Goal: Task Accomplishment & Management: Manage account settings

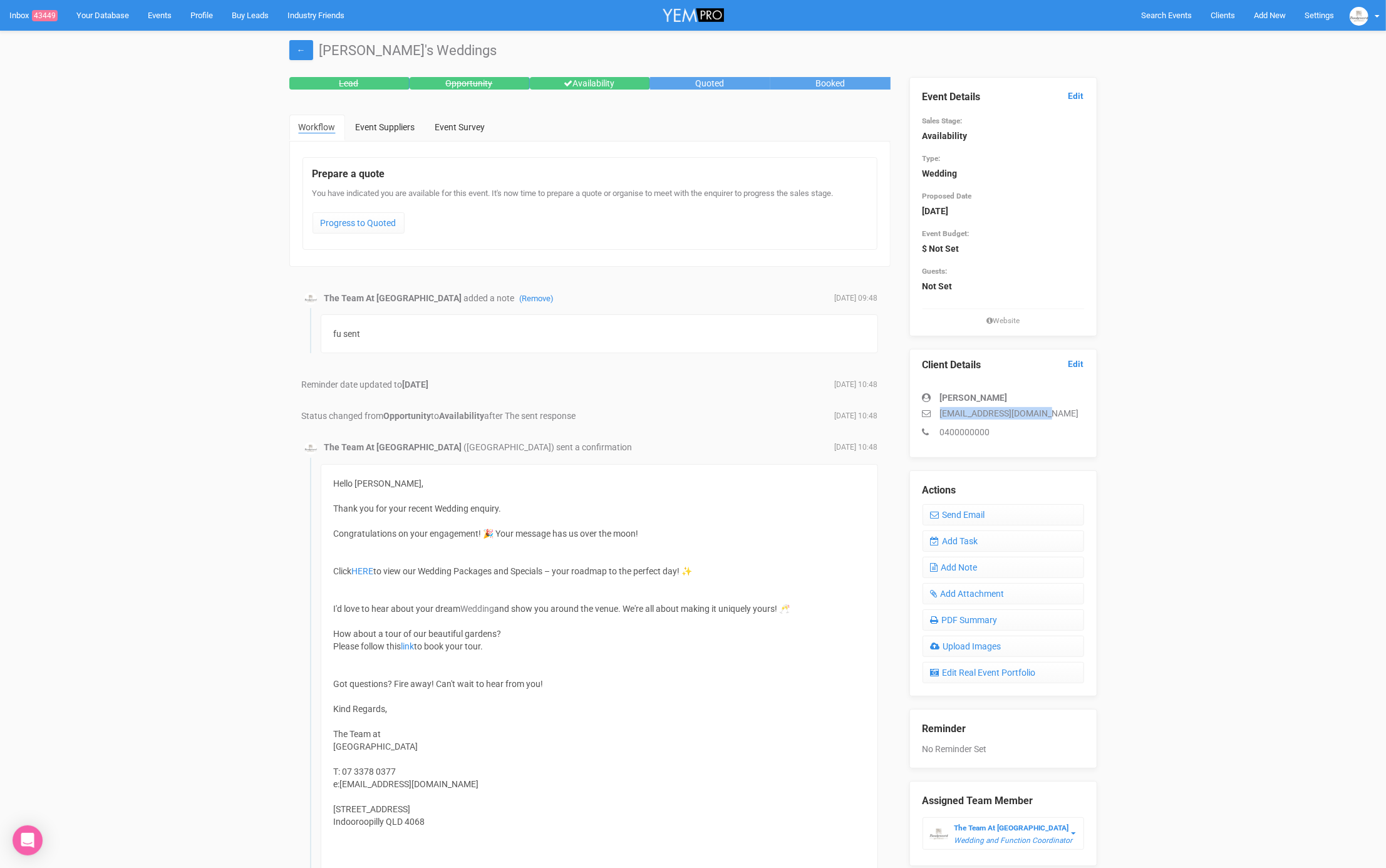
drag, startPoint x: 1052, startPoint y: 403, endPoint x: 1051, endPoint y: 416, distance: 13.0
click at [1051, 416] on div "Samantha azulitahair@hotmail.com 0400000000" at bounding box center [1004, 408] width 162 height 60
copy p "[EMAIL_ADDRESS][DOMAIN_NAME]"
drag, startPoint x: 1042, startPoint y: 412, endPoint x: 924, endPoint y: 411, distance: 118.0
click at [924, 411] on p "[EMAIL_ADDRESS][DOMAIN_NAME]" at bounding box center [1004, 413] width 162 height 12
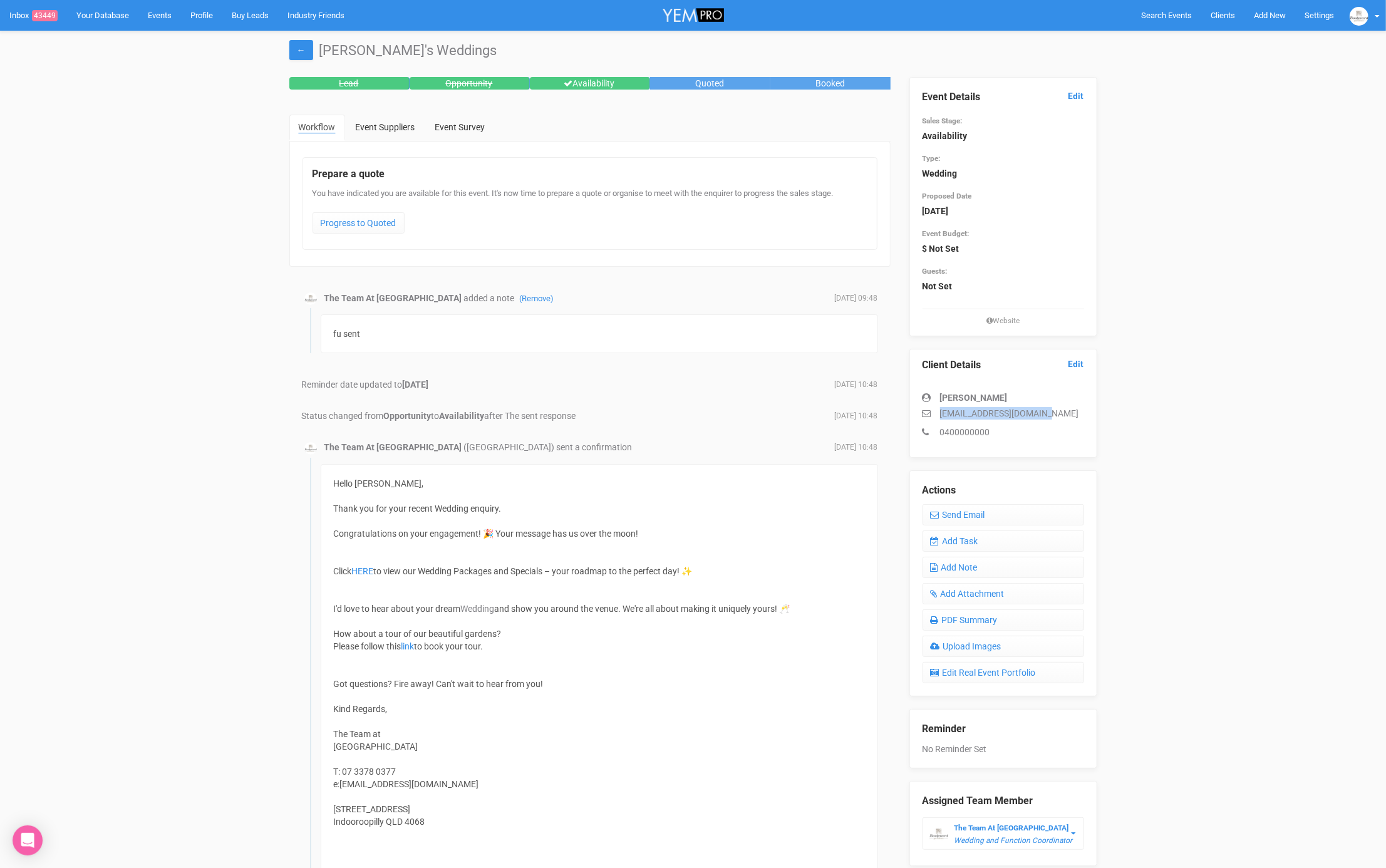
copy p "[EMAIL_ADDRESS][DOMAIN_NAME]"
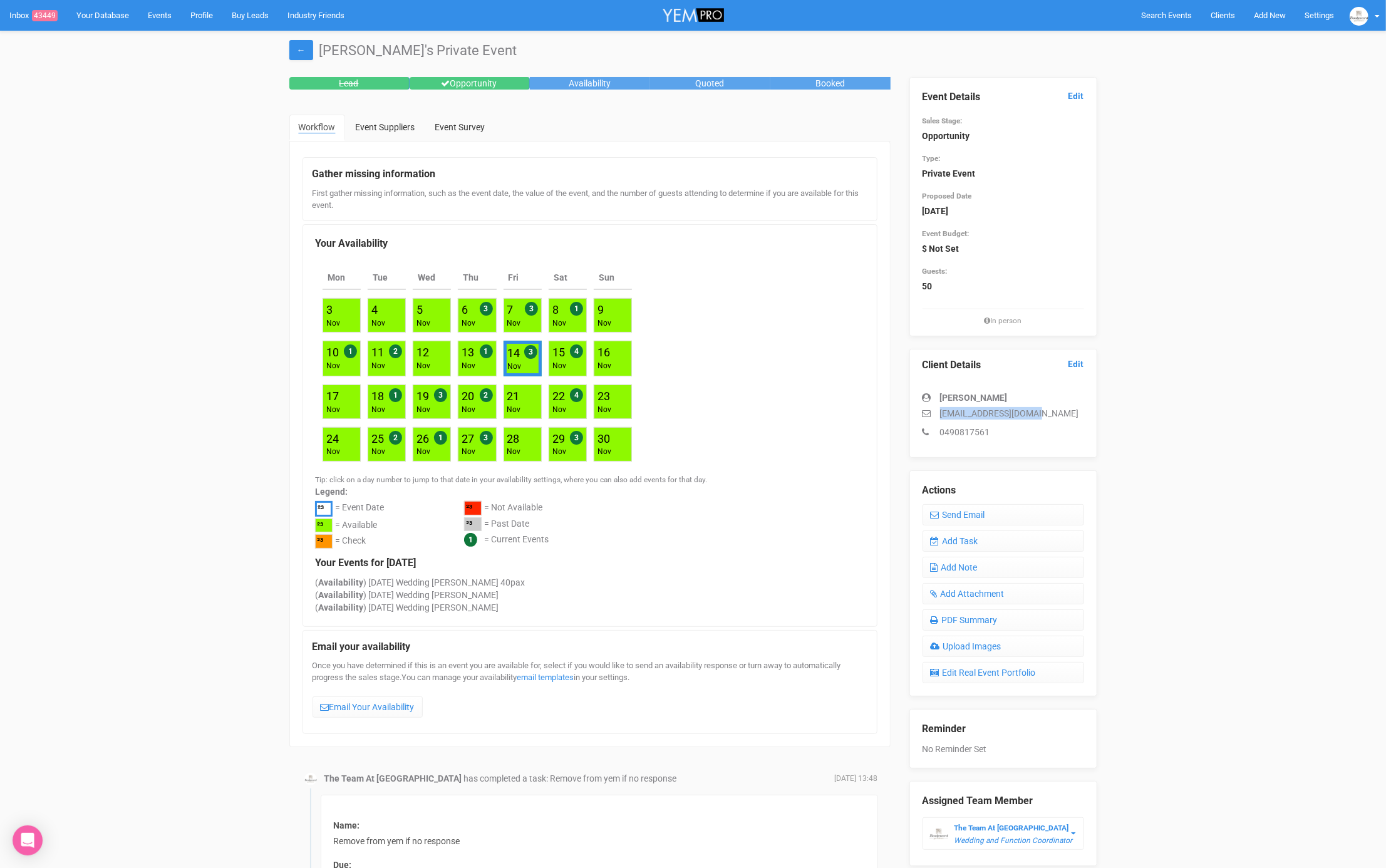
drag, startPoint x: 991, startPoint y: 413, endPoint x: 928, endPoint y: 414, distance: 63.0
click at [928, 414] on p "tzelipres15@gmail.com" at bounding box center [1004, 413] width 162 height 12
copy p "tzelipres15@gmail.com"
click at [956, 543] on link "Add Task" at bounding box center [1004, 540] width 162 height 21
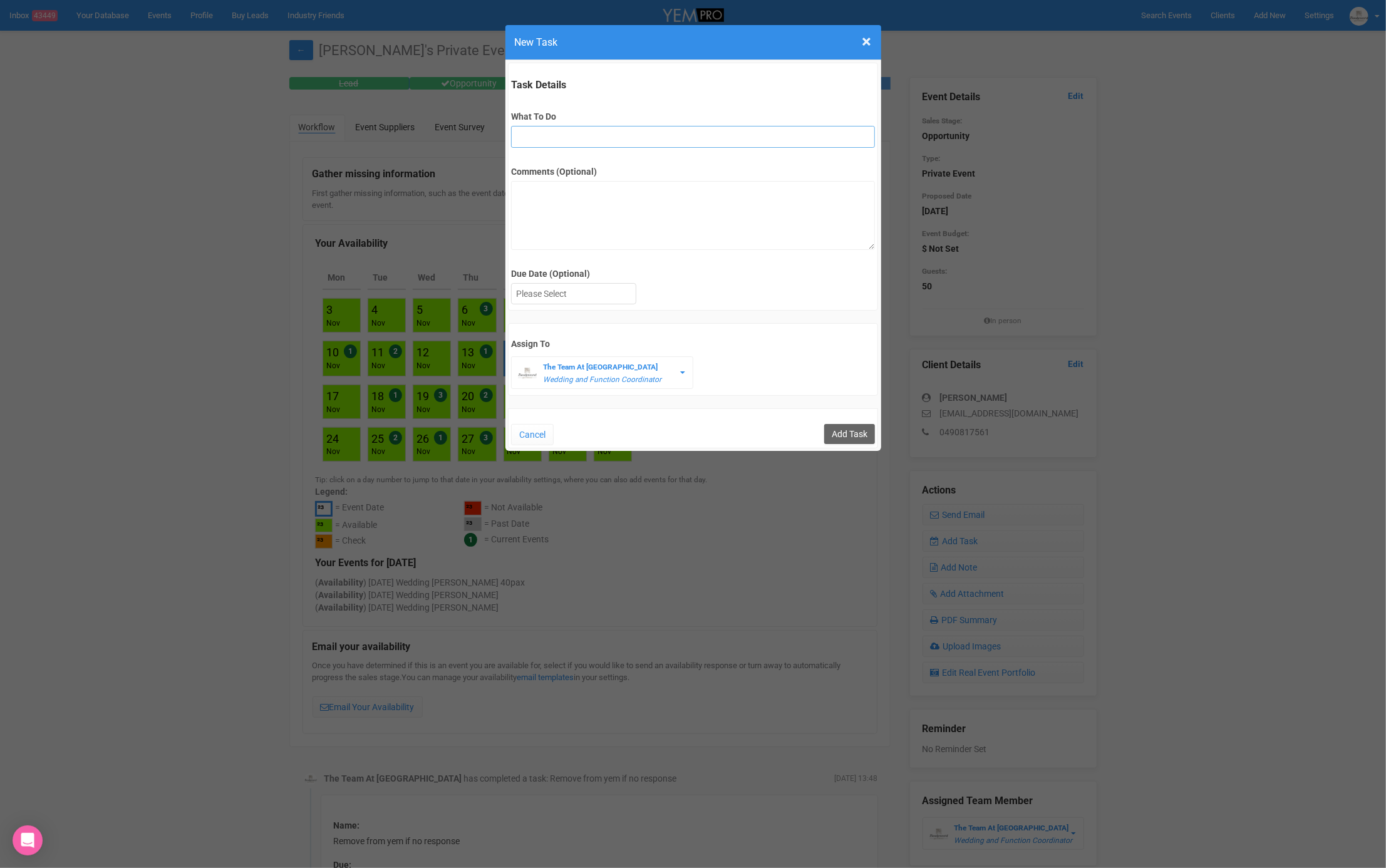
click at [573, 134] on input "What To Do" at bounding box center [693, 136] width 364 height 22
type input "2nd fu"
click at [549, 295] on div at bounding box center [574, 294] width 124 height 21
click at [867, 434] on input "Add Task" at bounding box center [850, 434] width 51 height 20
type input "Save"
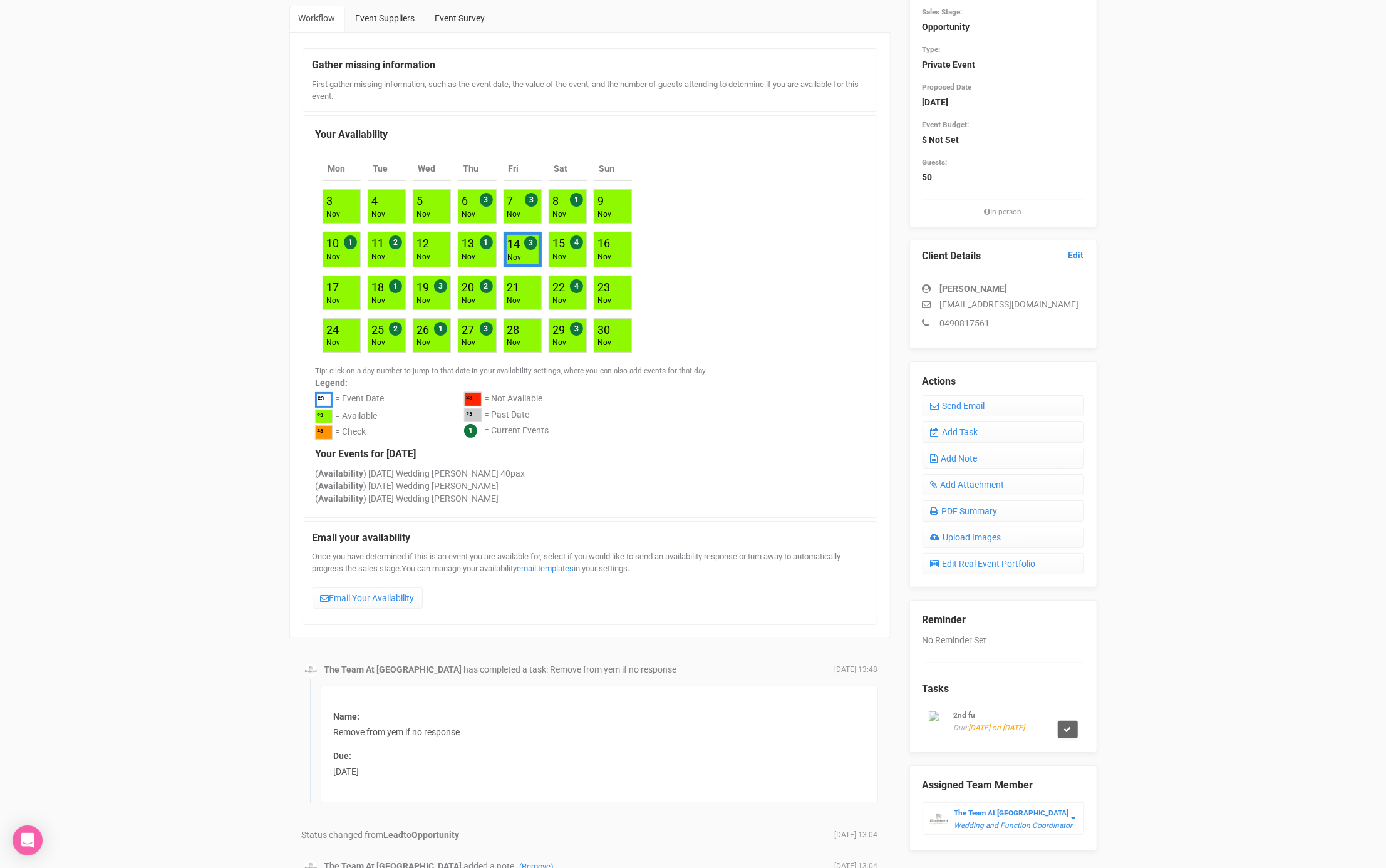
scroll to position [291, 0]
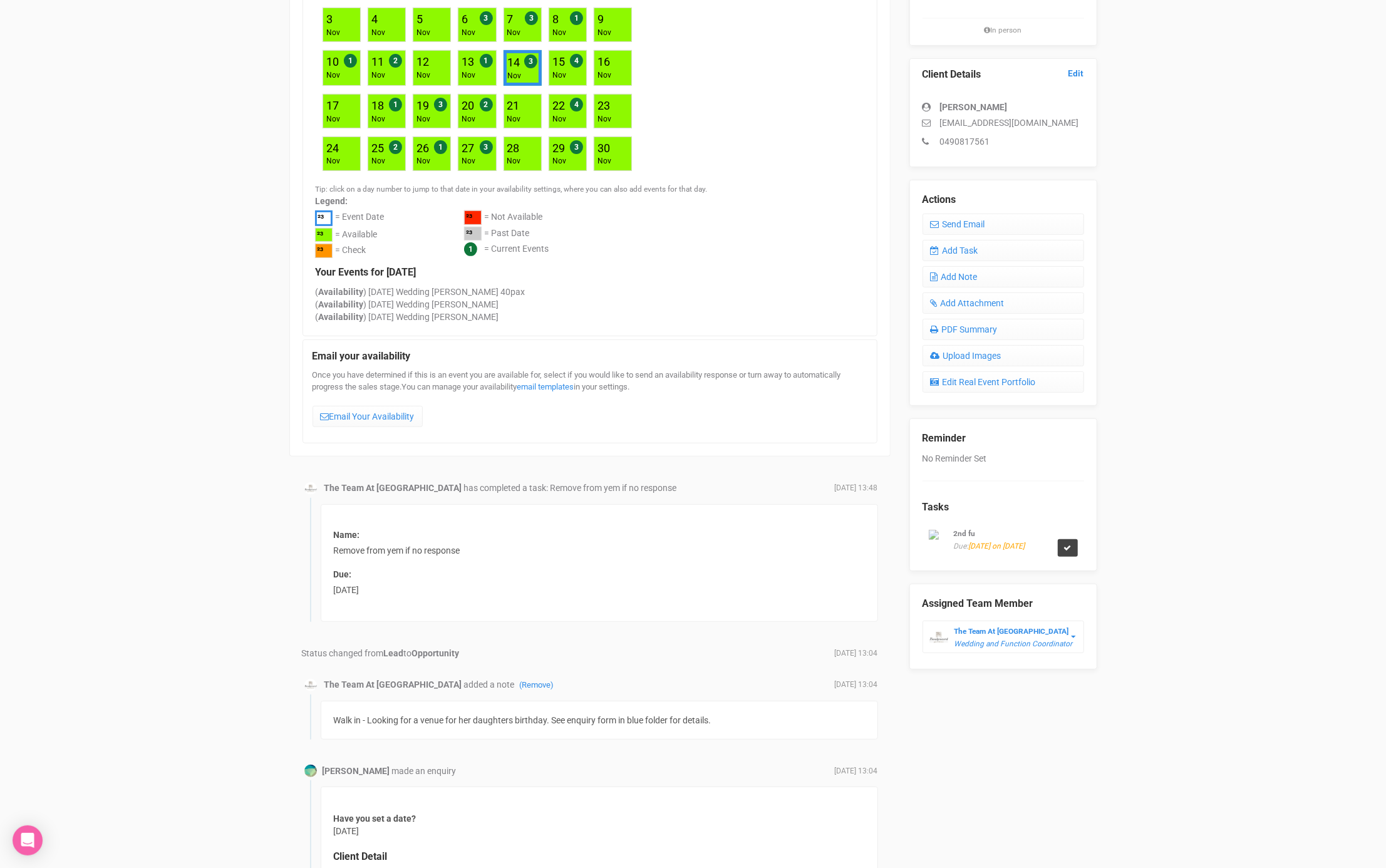
click at [1068, 544] on icon at bounding box center [1068, 548] width 8 height 8
click at [1062, 510] on link "Confirm" at bounding box center [1064, 511] width 39 height 18
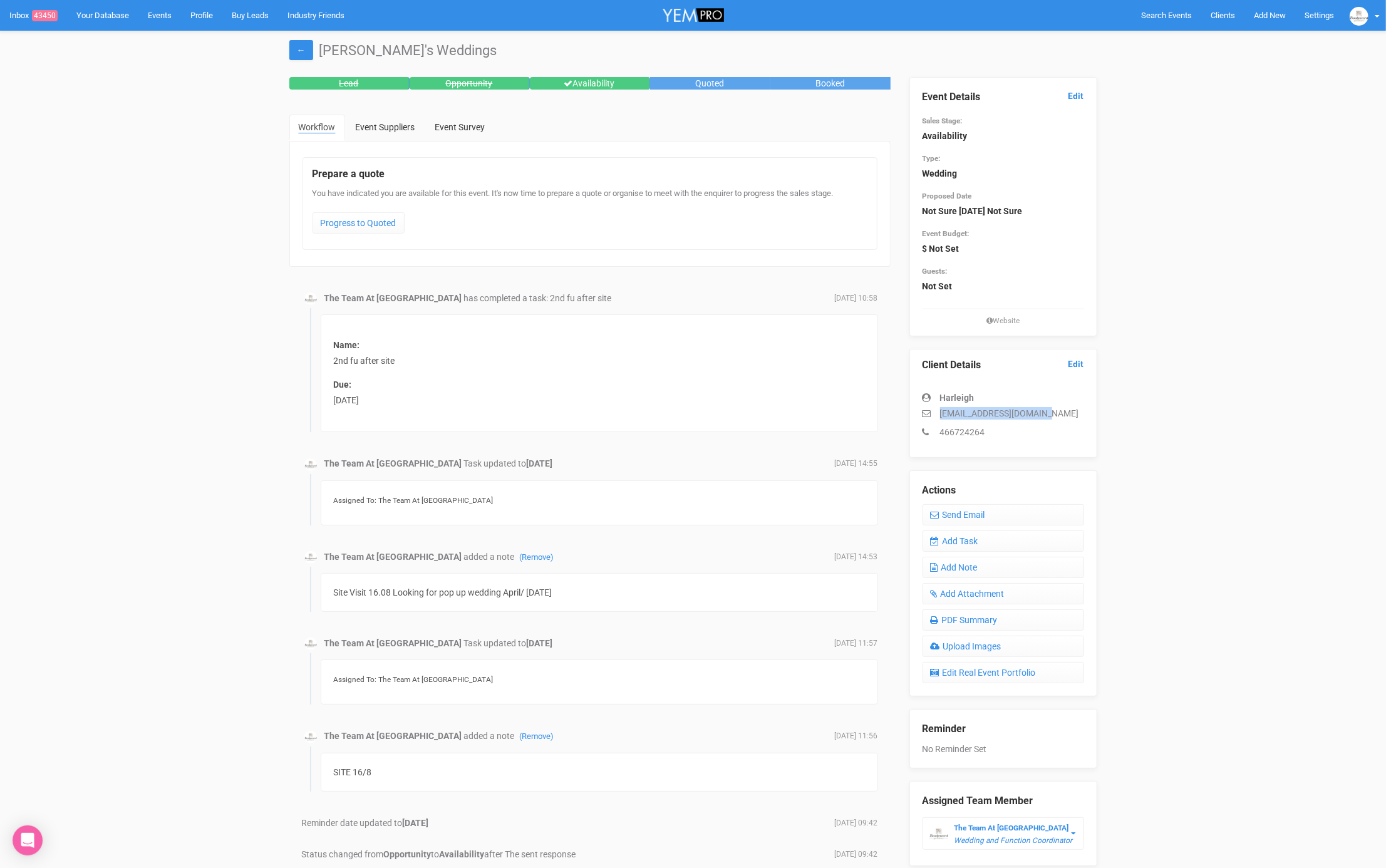
drag, startPoint x: 1051, startPoint y: 409, endPoint x: 933, endPoint y: 413, distance: 118.1
click at [933, 414] on p "houseofkorbee@gmail.com" at bounding box center [1004, 413] width 162 height 12
copy p "houseofkorbee@gmail.com"
click at [977, 540] on link "Add Task" at bounding box center [1004, 540] width 162 height 21
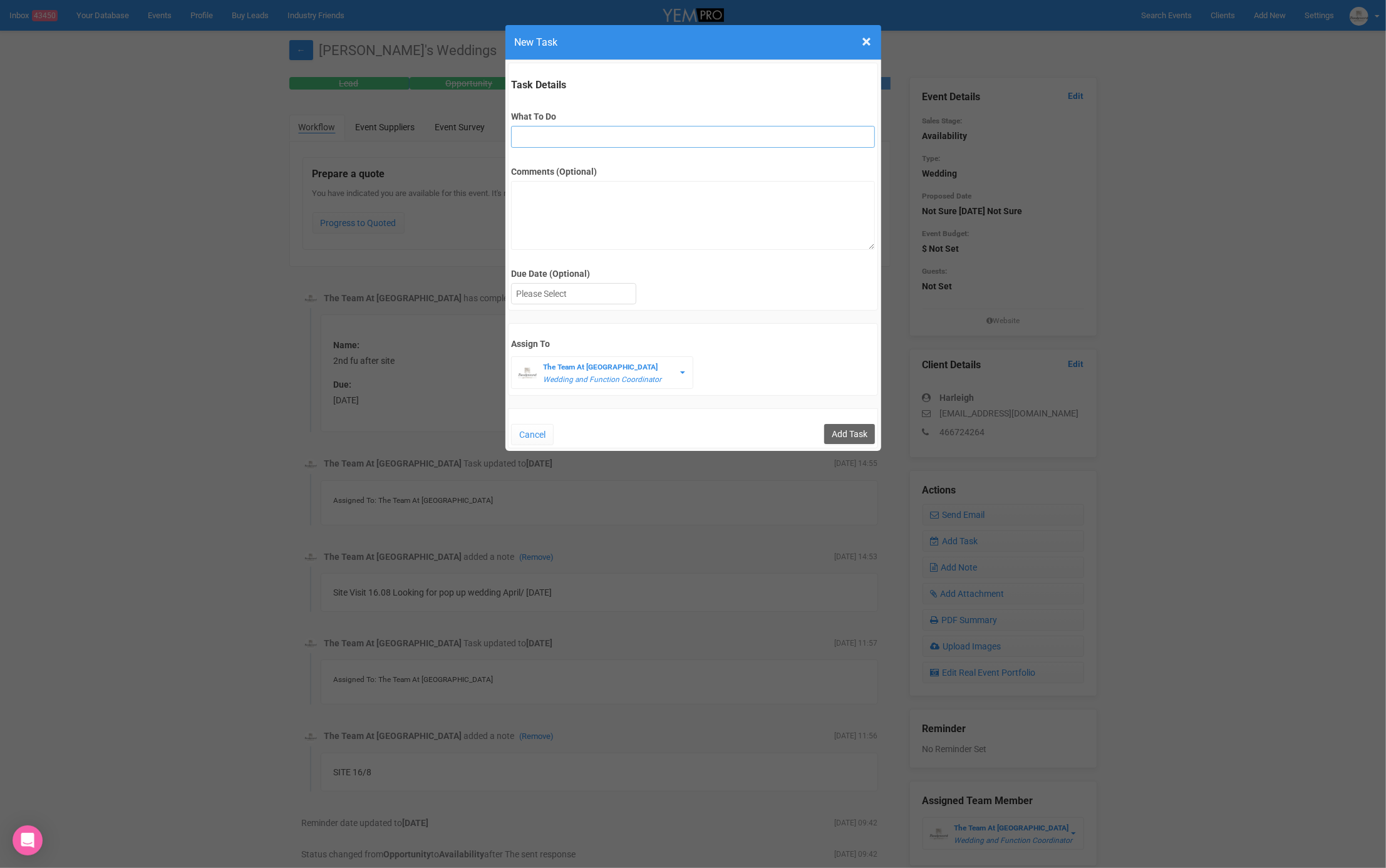
click at [577, 145] on input "What To Do" at bounding box center [693, 136] width 364 height 22
type input "FU"
click at [536, 136] on input "FU" at bounding box center [693, 136] width 364 height 22
click at [542, 284] on div at bounding box center [574, 294] width 124 height 21
click at [847, 429] on input "Add Task" at bounding box center [850, 434] width 51 height 20
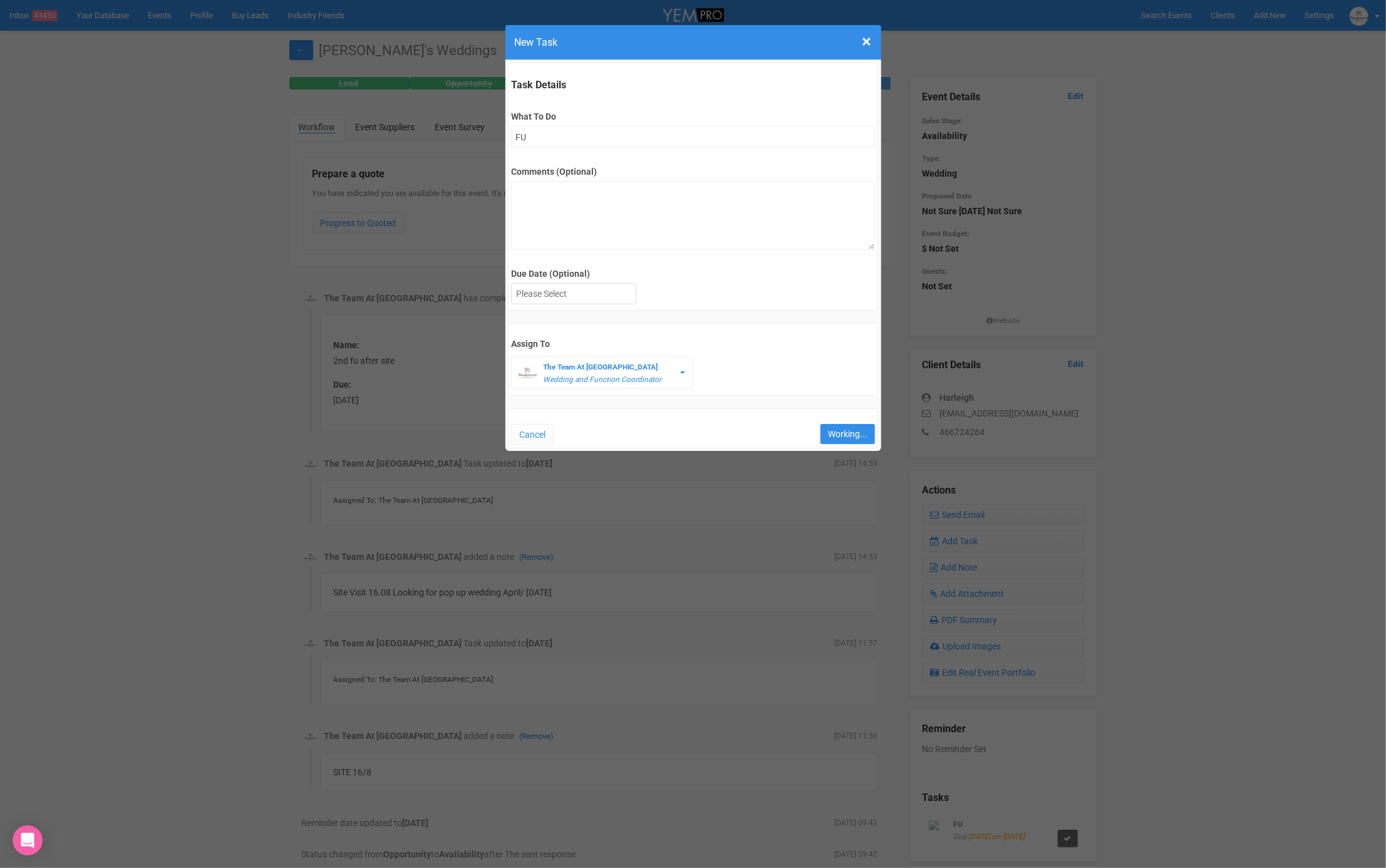
type input "Save"
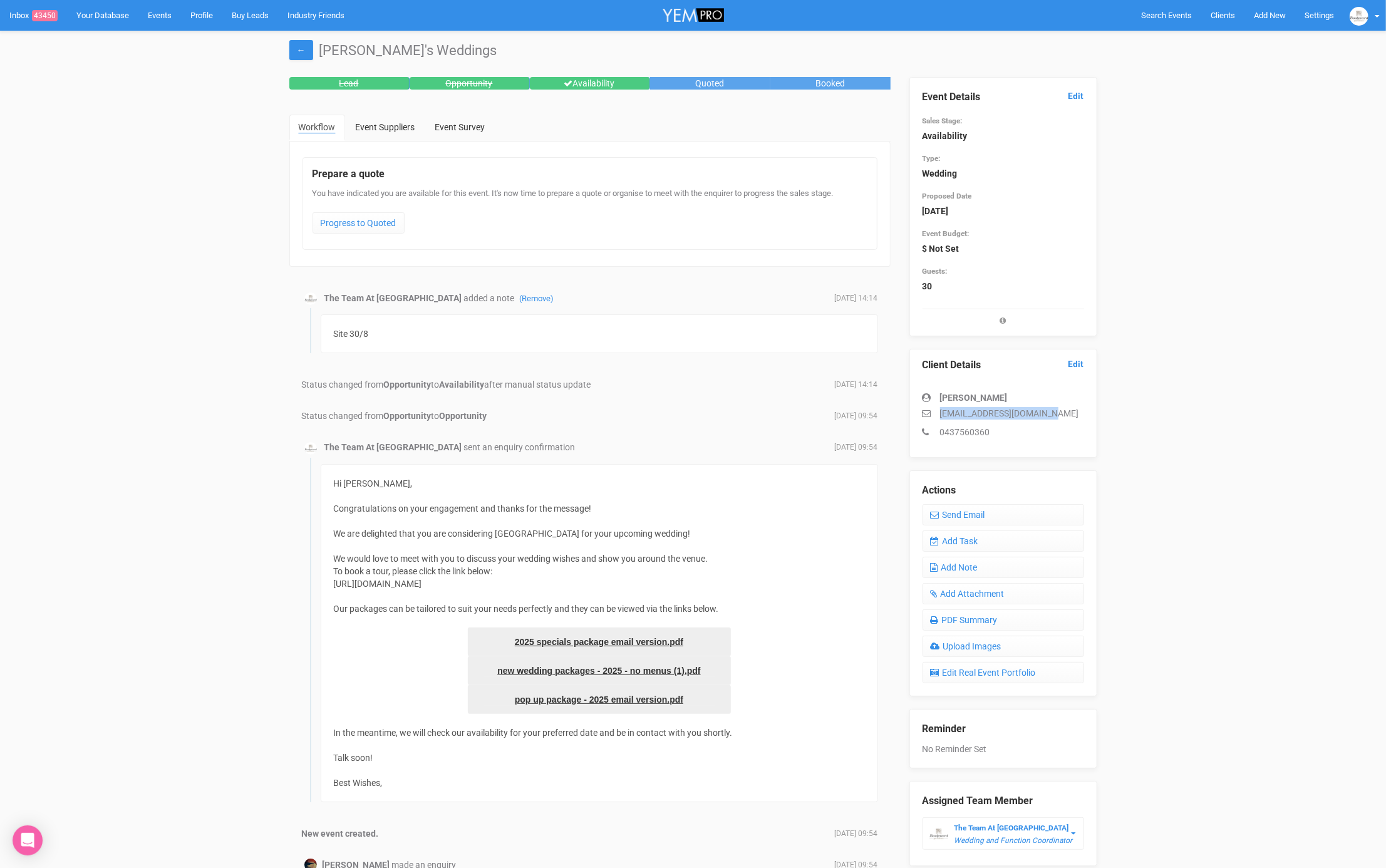
drag, startPoint x: 1056, startPoint y: 410, endPoint x: 932, endPoint y: 409, distance: 124.0
click at [932, 409] on p "[EMAIL_ADDRESS][DOMAIN_NAME]" at bounding box center [1004, 413] width 162 height 12
copy p "[EMAIL_ADDRESS][DOMAIN_NAME]"
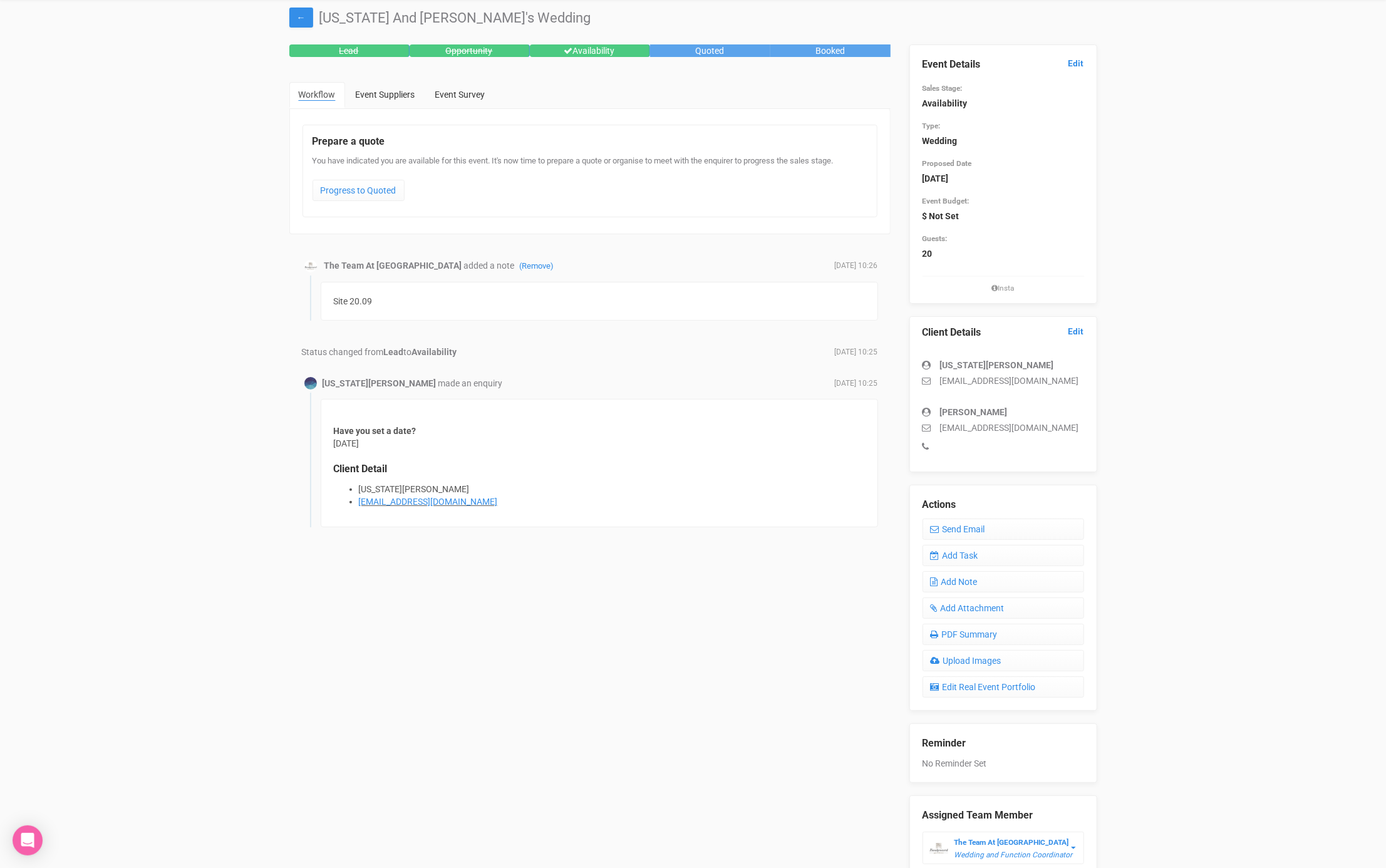
scroll to position [35, 0]
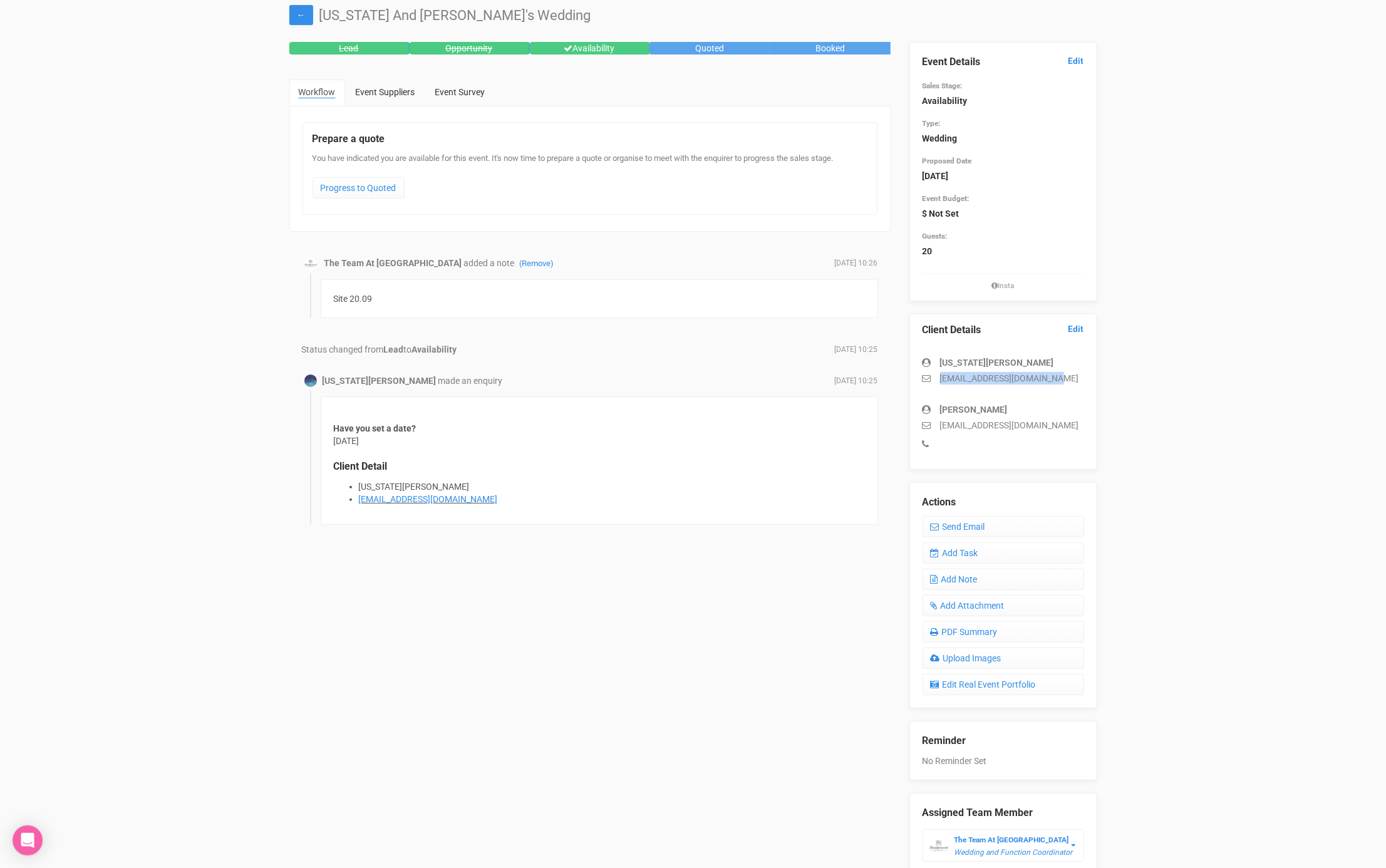
drag, startPoint x: 1054, startPoint y: 381, endPoint x: 924, endPoint y: 379, distance: 130.0
click at [924, 379] on p "georgianewlan@hotmail.com" at bounding box center [1004, 378] width 162 height 12
copy p "georgianewlan@hotmail.com"
click at [964, 555] on link "Add Task" at bounding box center [1004, 553] width 162 height 21
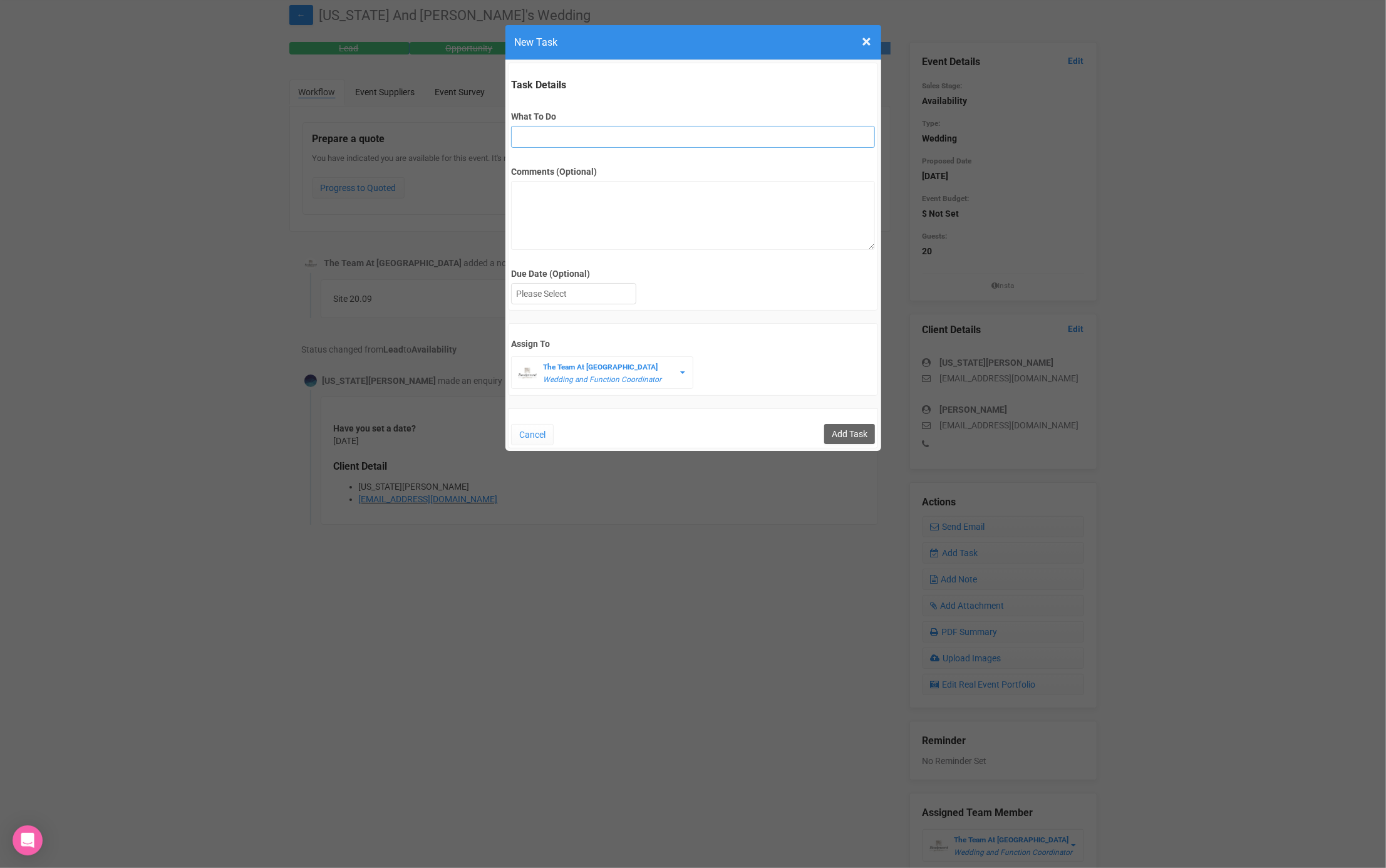
click at [569, 137] on input "What To Do" at bounding box center [693, 136] width 364 height 22
type input "FU after site"
click at [546, 292] on div at bounding box center [574, 294] width 124 height 21
click at [848, 429] on input "Add Task" at bounding box center [850, 434] width 51 height 20
type input "Save"
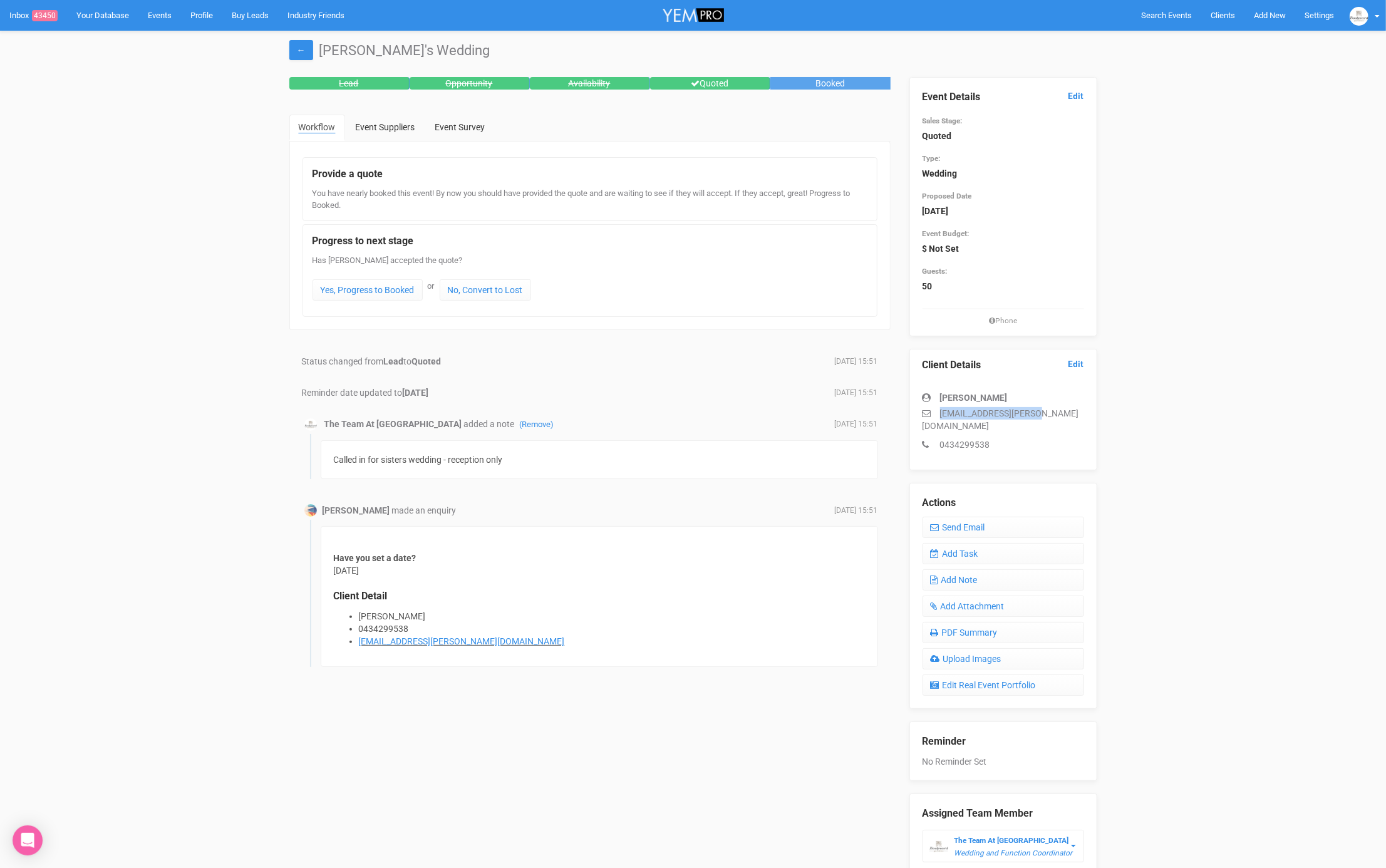
drag, startPoint x: 1057, startPoint y: 414, endPoint x: 907, endPoint y: 408, distance: 150.1
click at [907, 408] on div "Event Details Edit Sales Stage: Quoted Type: Wedding Proposed Date [DATE] Heads…" at bounding box center [1004, 477] width 206 height 802
copy p "[EMAIL_ADDRESS][PERSON_NAME][DOMAIN_NAME]"
click at [995, 543] on link "Add Task" at bounding box center [1004, 554] width 162 height 21
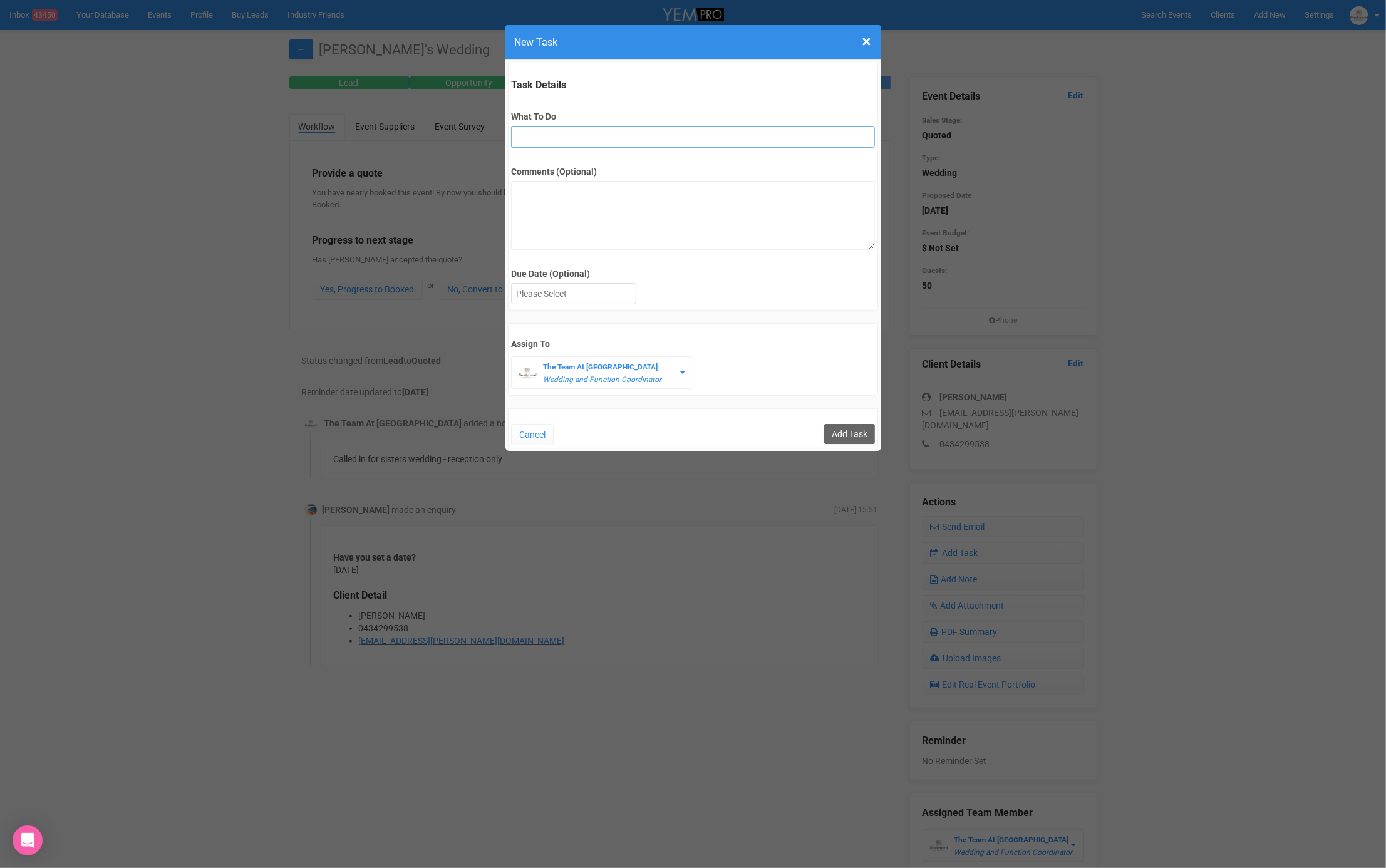
click at [610, 135] on input "What To Do" at bounding box center [693, 136] width 364 height 22
type input "FU after quote"
click at [574, 295] on div at bounding box center [574, 294] width 124 height 21
click at [846, 430] on input "Add Task" at bounding box center [850, 434] width 51 height 20
type input "Save"
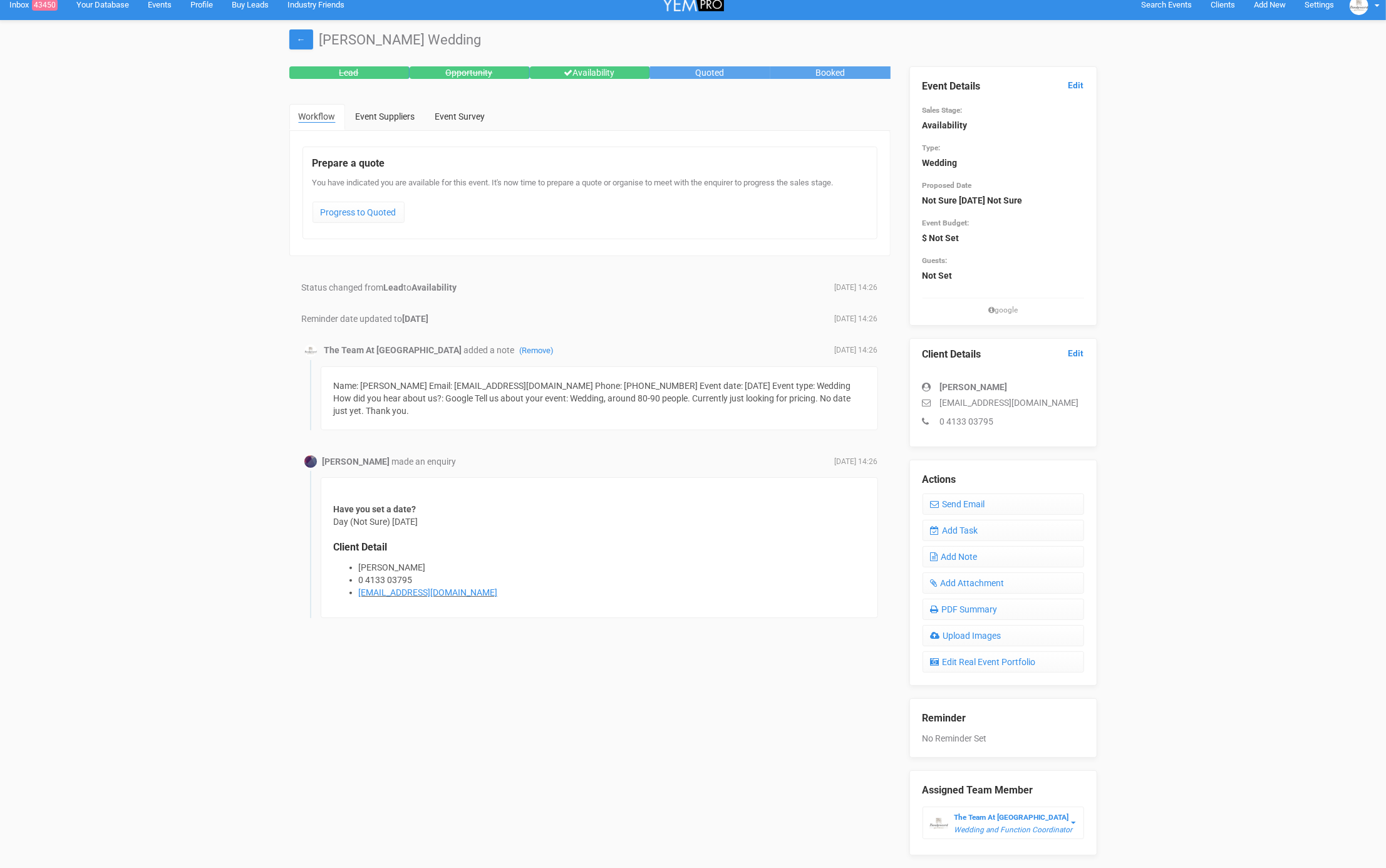
scroll to position [30, 0]
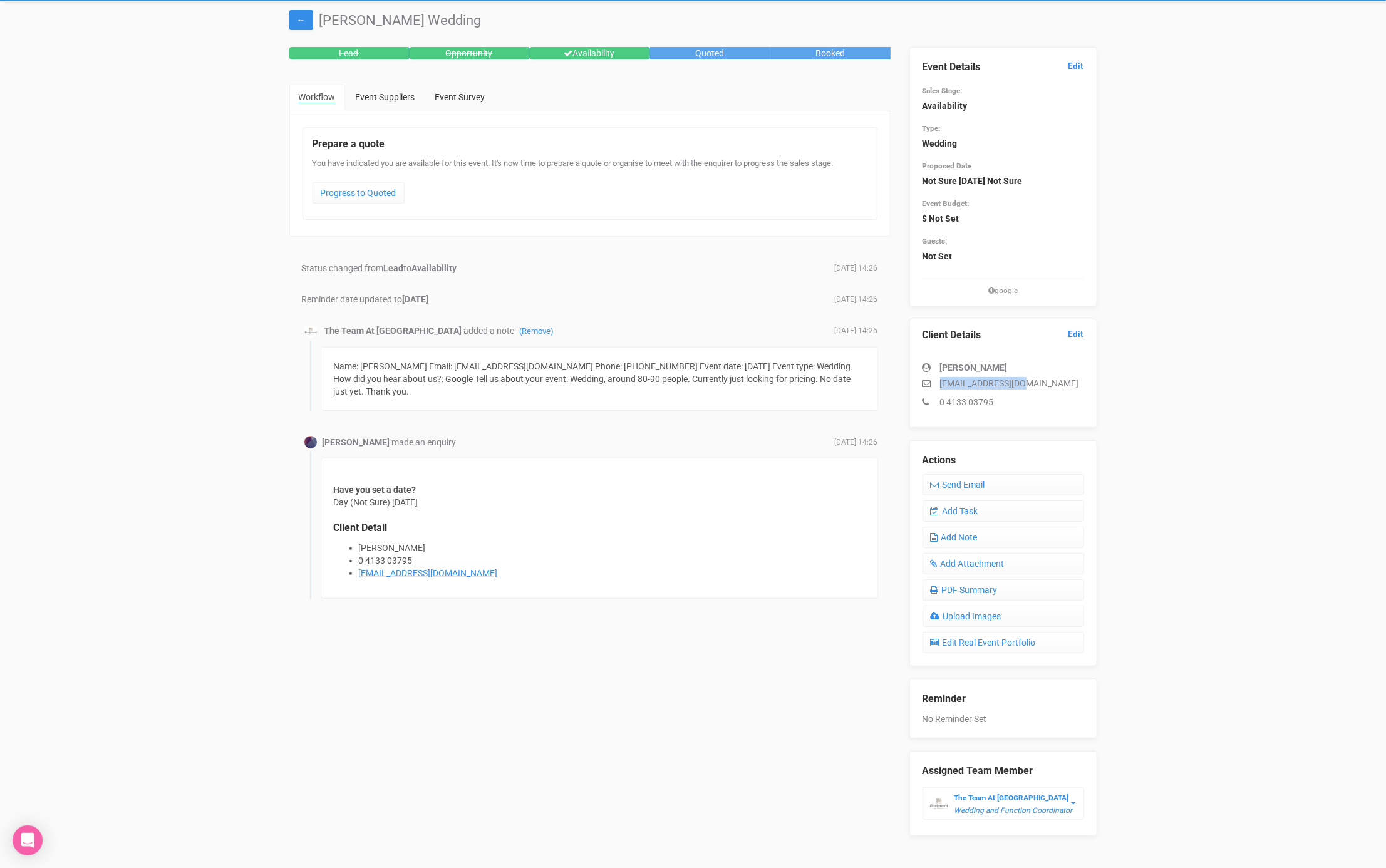
drag, startPoint x: 1040, startPoint y: 381, endPoint x: 909, endPoint y: 381, distance: 131.0
click at [910, 381] on div "Client Details Edit [PERSON_NAME] [EMAIL_ADDRESS][DOMAIN_NAME] 0 4133 03795" at bounding box center [1004, 373] width 187 height 109
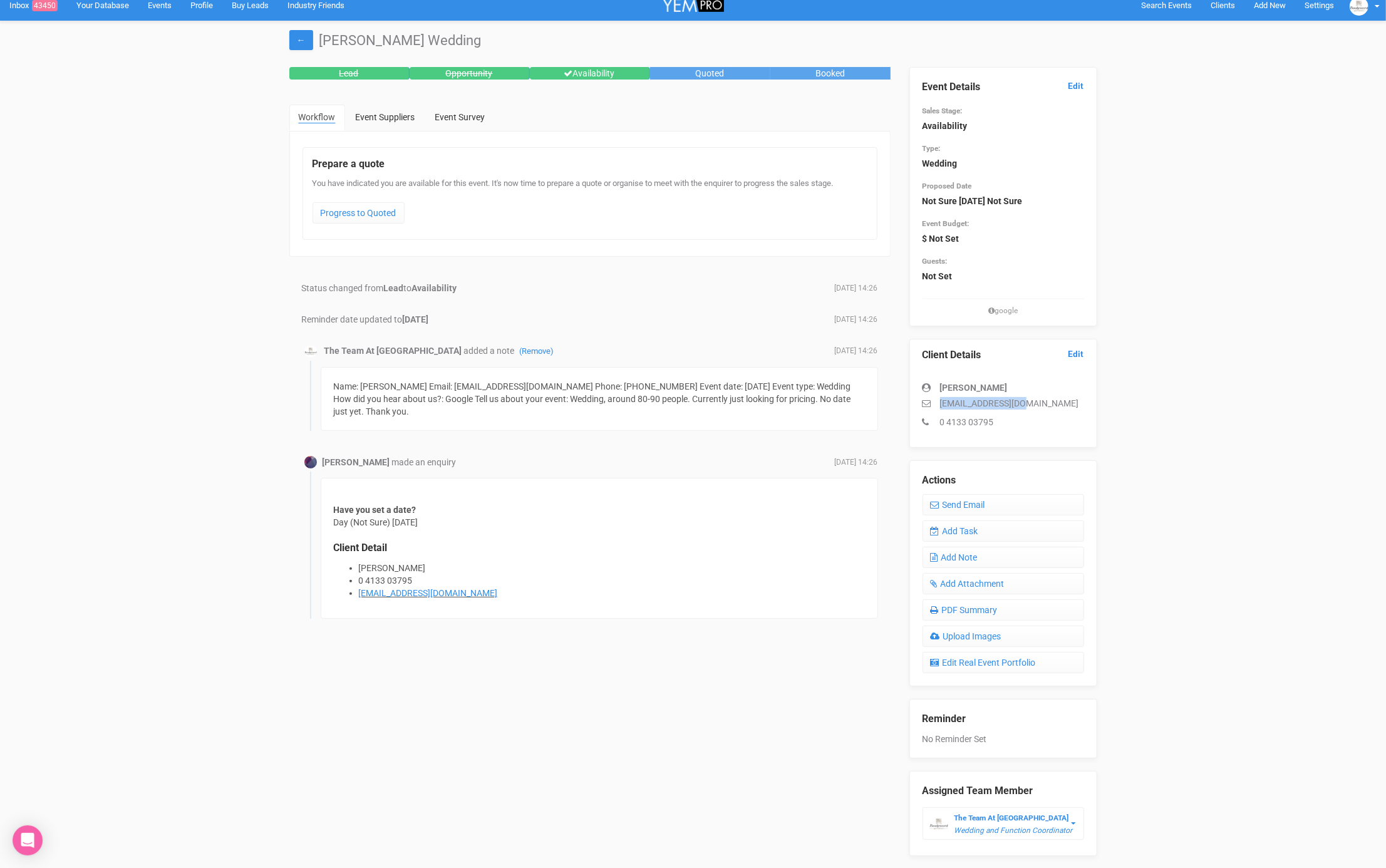
scroll to position [9, 0]
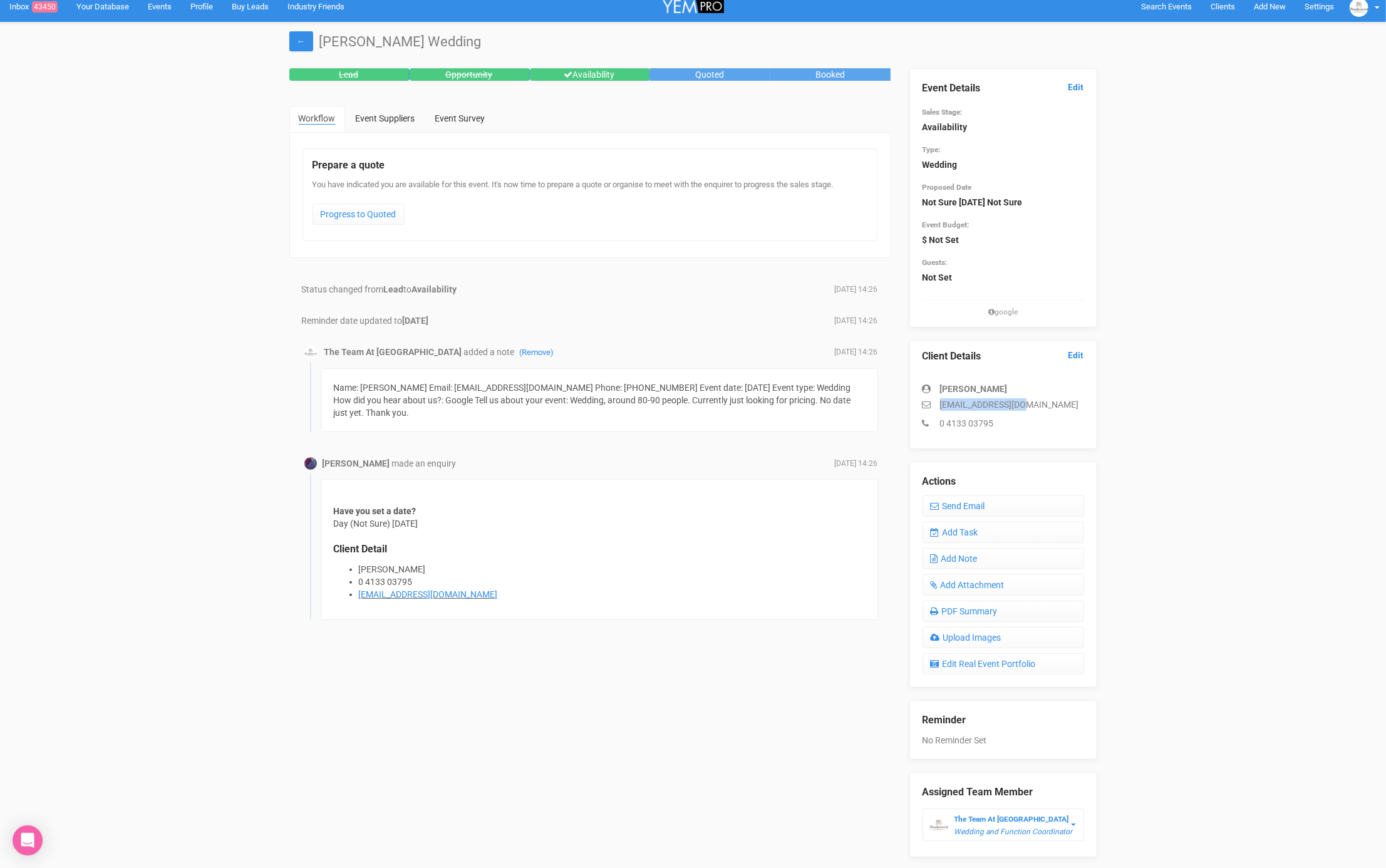
copy p "[EMAIL_ADDRESS][DOMAIN_NAME]"
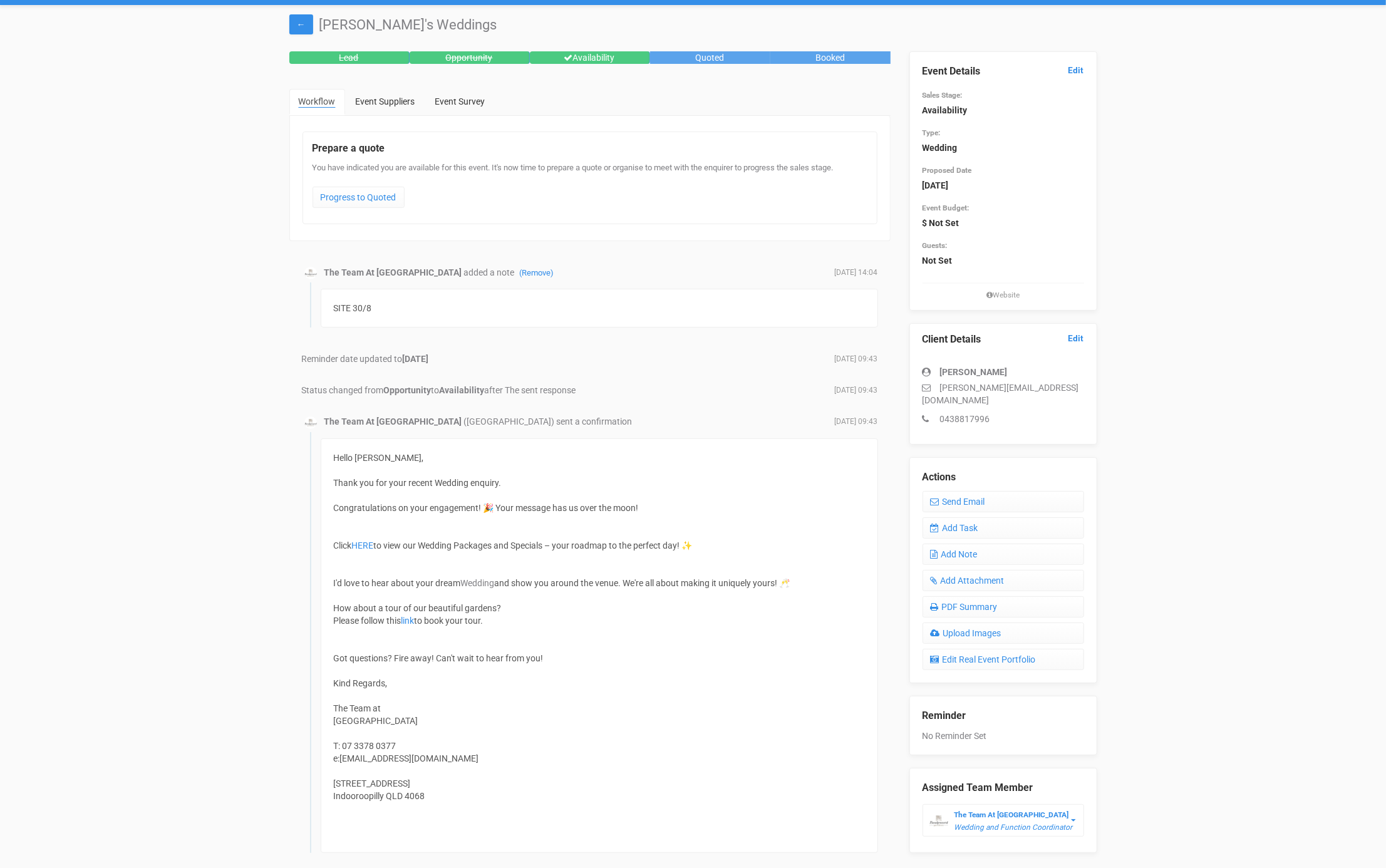
scroll to position [27, 0]
drag, startPoint x: 1054, startPoint y: 381, endPoint x: 933, endPoint y: 384, distance: 121.0
click at [933, 384] on p "[PERSON_NAME][EMAIL_ADDRESS][DOMAIN_NAME]" at bounding box center [1004, 393] width 162 height 25
copy p "[PERSON_NAME][EMAIL_ADDRESS][DOMAIN_NAME]"
